Goal: Task Accomplishment & Management: Complete application form

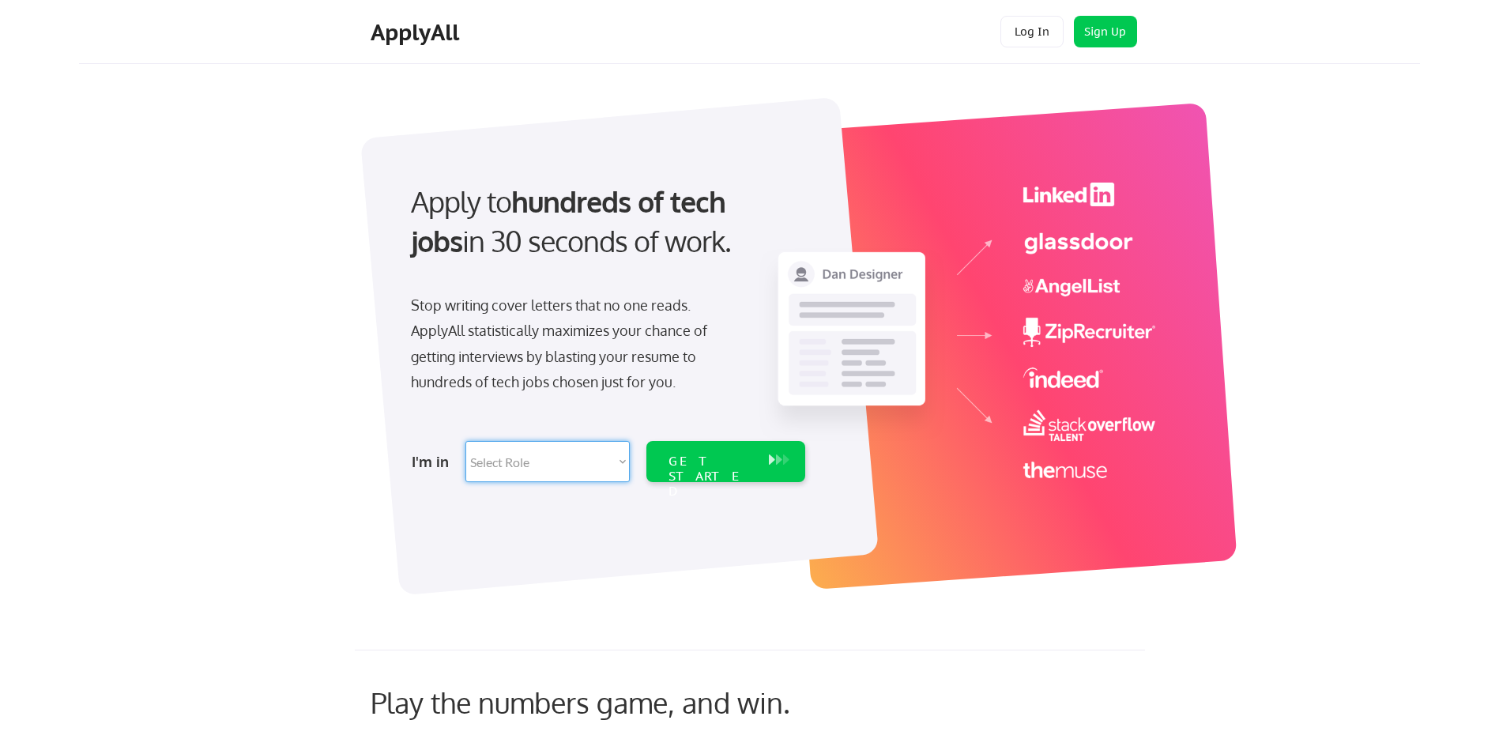
click at [624, 465] on select "Select Role Software Engineering Product Management Customer Success Sales UI/U…" at bounding box center [547, 461] width 164 height 41
select select ""technical_project_program_mgmt""
click at [465, 441] on select "Select Role Software Engineering Product Management Customer Success Sales UI/U…" at bounding box center [547, 461] width 164 height 41
select select ""technical_project_program_mgmt""
click at [705, 458] on div "GET STARTED" at bounding box center [710, 476] width 85 height 46
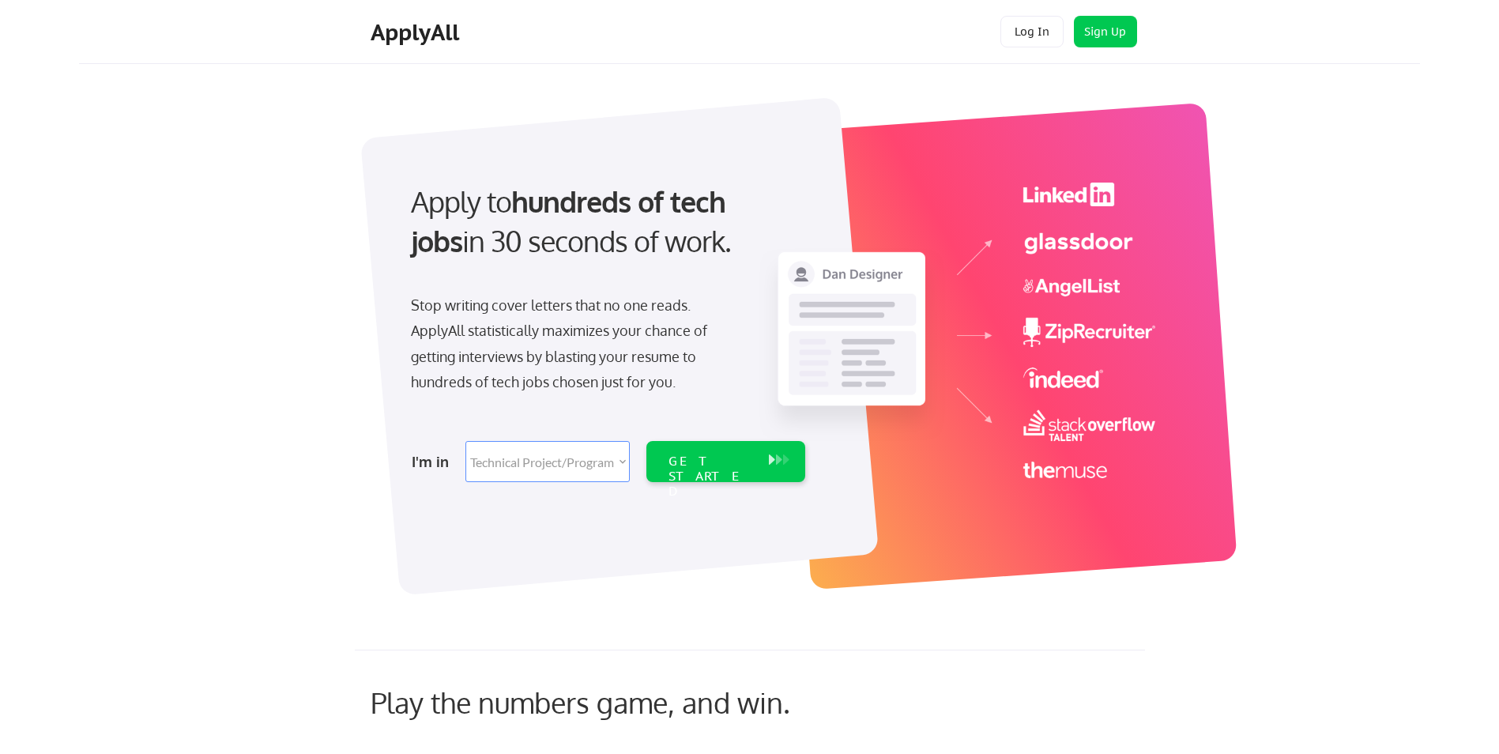
select select ""technical_project_program_mgmt""
